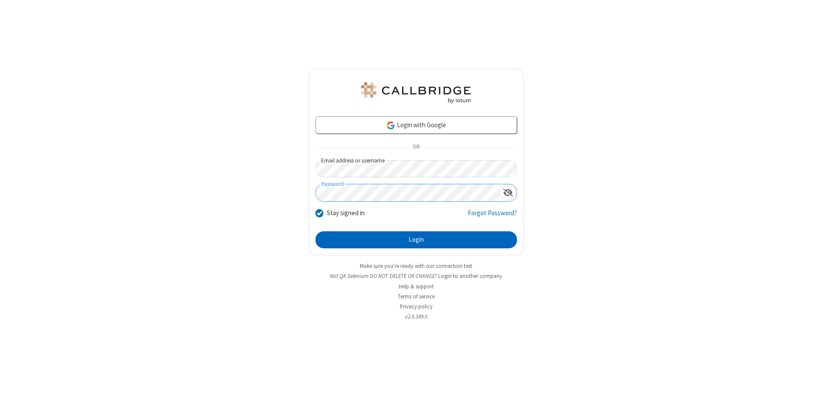
click at [416, 239] on button "Login" at bounding box center [417, 239] width 202 height 17
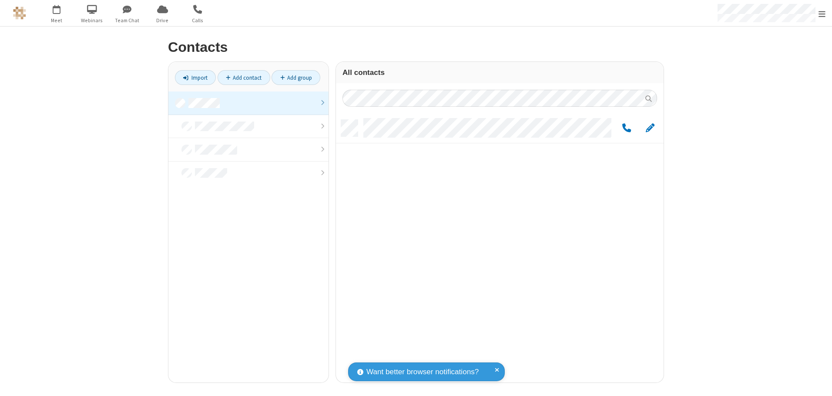
scroll to position [262, 321]
click at [249, 103] on link at bounding box center [248, 103] width 160 height 24
click at [296, 77] on link "Add group" at bounding box center [296, 77] width 49 height 15
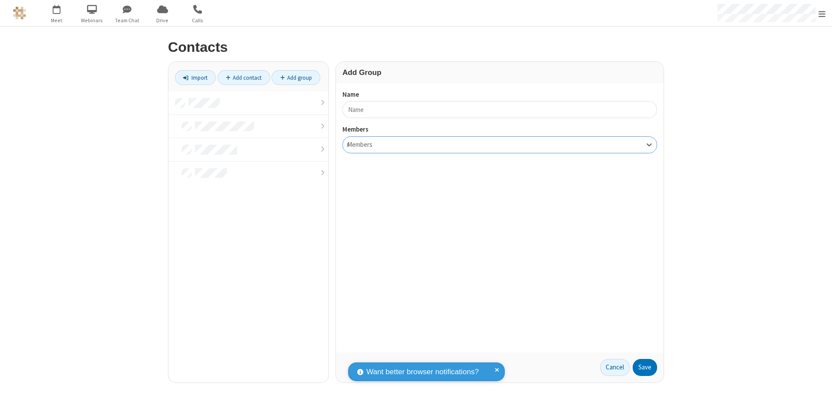
type input "name17"
click at [645, 367] on button "Save" at bounding box center [645, 367] width 24 height 17
